Goal: Information Seeking & Learning: Understand process/instructions

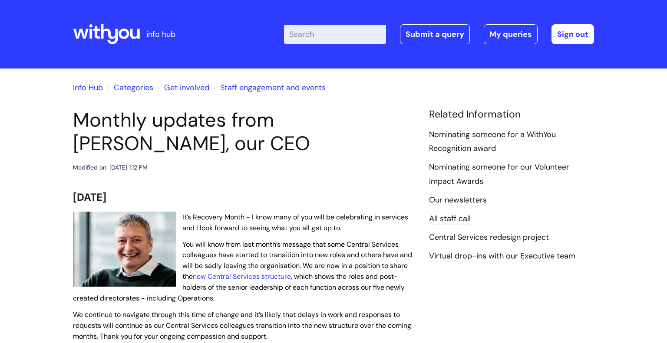
click at [465, 181] on link "Nominating someone for our Volunteer Impact Awards" at bounding box center [499, 174] width 140 height 25
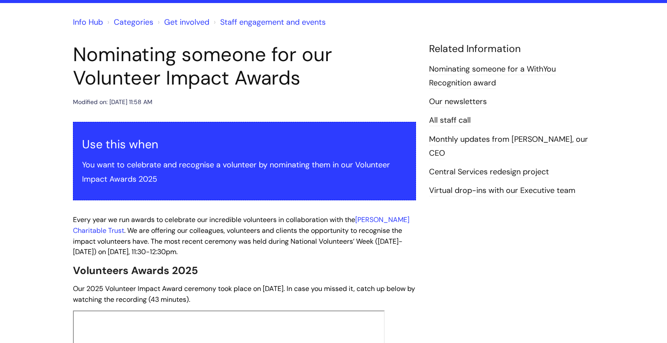
scroll to position [66, 0]
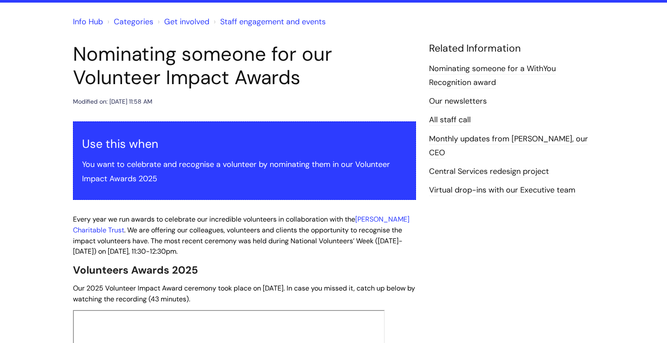
click at [485, 83] on link "Nominating someone for a WithYou Recognition award" at bounding box center [492, 75] width 127 height 25
